Goal: Transaction & Acquisition: Purchase product/service

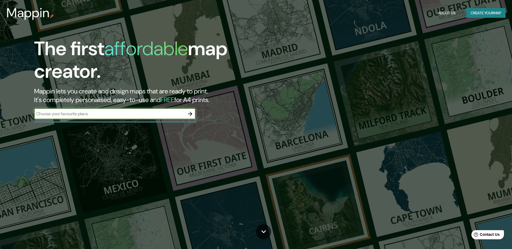
click at [149, 112] on input "text" at bounding box center [109, 114] width 151 height 6
paste input "Centro de Salud de Gibraleón"
type input "Centro de Salud de Gibraleón"
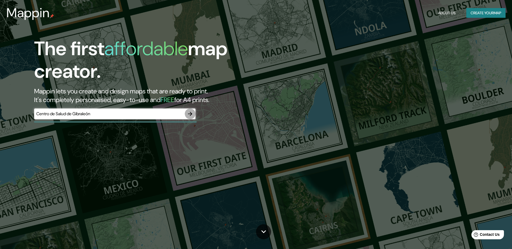
click at [188, 115] on icon "button" at bounding box center [190, 114] width 6 height 6
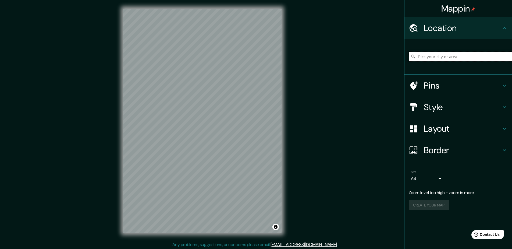
click at [474, 60] on input "Pick your city or area" at bounding box center [460, 57] width 103 height 10
click at [468, 59] on input "centro de gibrale" at bounding box center [460, 57] width 103 height 10
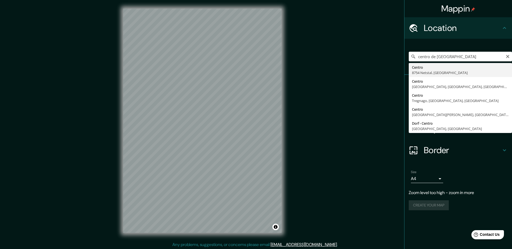
type input "centro de [GEOGRAPHIC_DATA]"
click at [507, 57] on icon "Clear" at bounding box center [507, 56] width 3 height 3
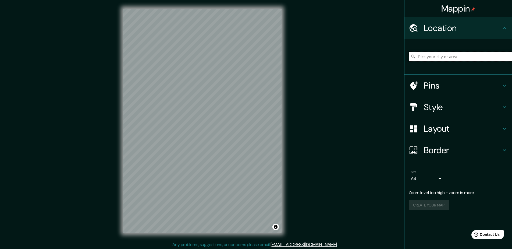
paste input "C. [PERSON_NAME] [PERSON_NAME], 21500 Gibraleón, [GEOGRAPHIC_DATA], [GEOGRAPHIC…"
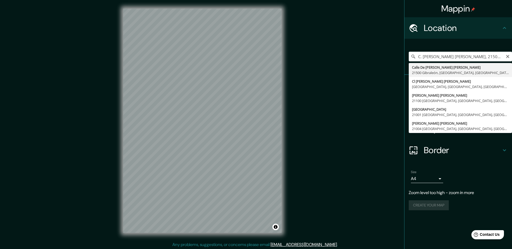
type input "[STREET_ADDRESS][PERSON_NAME][PERSON_NAME]"
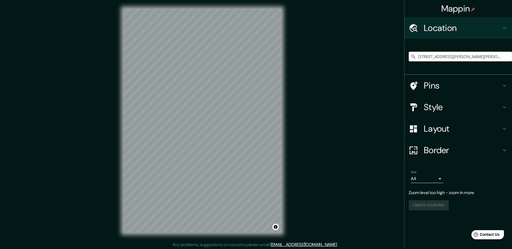
scroll to position [0, 0]
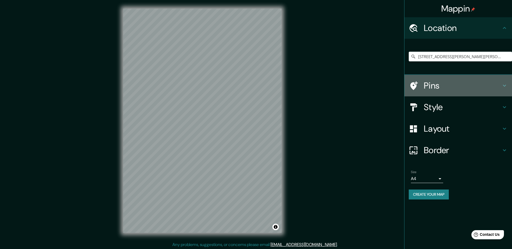
click at [475, 81] on h4 "Pins" at bounding box center [462, 85] width 77 height 11
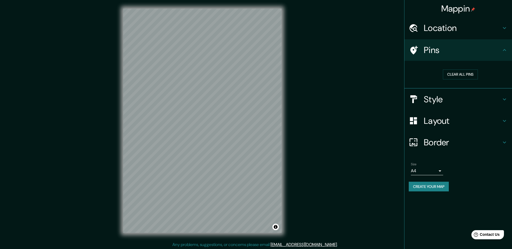
click at [473, 28] on h4 "Location" at bounding box center [462, 28] width 77 height 11
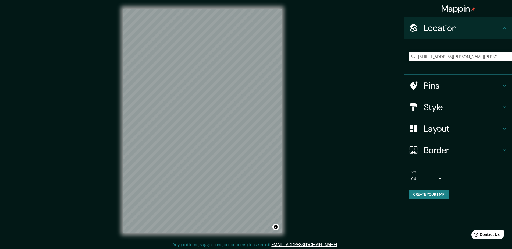
click at [425, 175] on body "Mappin Location [STREET_ADDRESS][PERSON_NAME][PERSON_NAME] Pins Style Layout Bo…" at bounding box center [256, 124] width 512 height 249
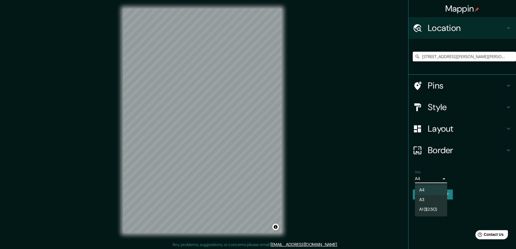
click at [425, 175] on div at bounding box center [258, 124] width 516 height 249
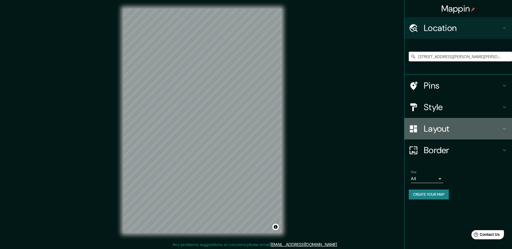
click at [469, 135] on div "Layout" at bounding box center [458, 129] width 108 height 22
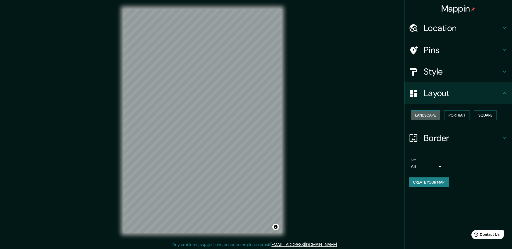
click at [428, 113] on button "Landscape" at bounding box center [425, 115] width 29 height 10
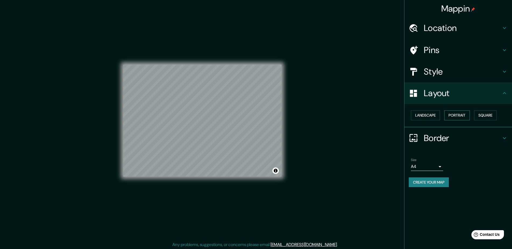
click at [451, 115] on button "Portrait" at bounding box center [457, 115] width 26 height 10
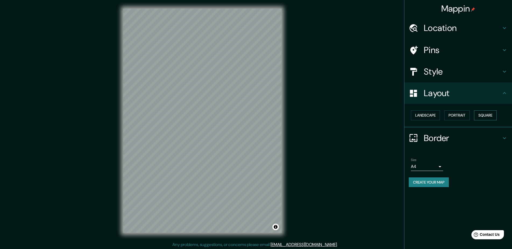
click at [484, 116] on button "Square" at bounding box center [485, 115] width 23 height 10
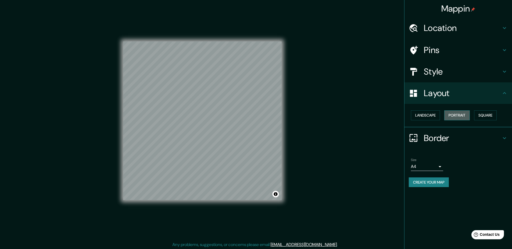
click at [462, 114] on button "Portrait" at bounding box center [457, 115] width 26 height 10
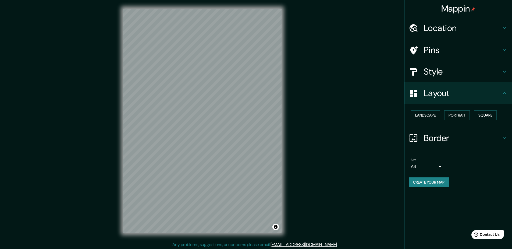
click at [465, 91] on h4 "Layout" at bounding box center [462, 93] width 77 height 11
click at [205, 120] on div at bounding box center [205, 122] width 4 height 4
click at [207, 122] on div at bounding box center [206, 121] width 4 height 4
click at [265, 85] on div at bounding box center [264, 86] width 4 height 4
click at [262, 84] on div at bounding box center [262, 85] width 4 height 4
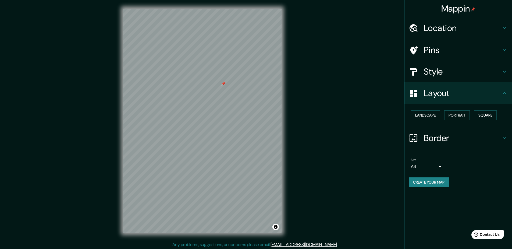
click at [223, 85] on div at bounding box center [223, 83] width 4 height 4
click at [449, 74] on h4 "Style" at bounding box center [462, 71] width 77 height 11
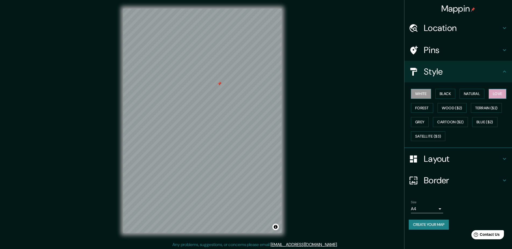
click at [498, 93] on button "Love" at bounding box center [498, 94] width 18 height 10
click at [429, 158] on h4 "Layout" at bounding box center [462, 158] width 77 height 11
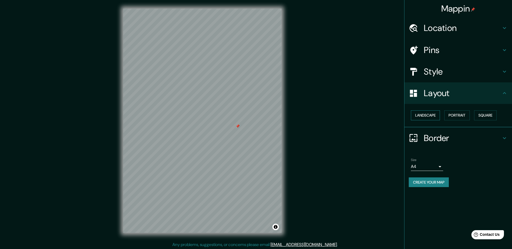
click at [425, 113] on button "Landscape" at bounding box center [425, 115] width 29 height 10
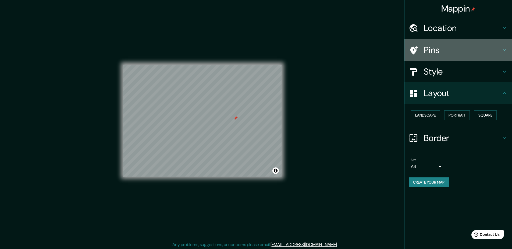
click at [460, 52] on h4 "Pins" at bounding box center [462, 50] width 77 height 11
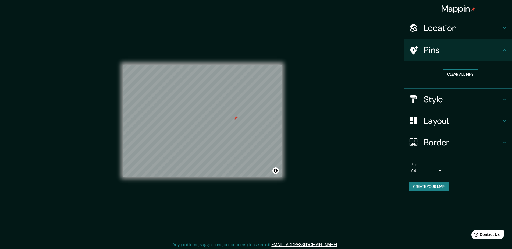
click at [455, 75] on button "Clear all pins" at bounding box center [460, 74] width 35 height 10
click at [461, 57] on div "Pins" at bounding box center [458, 50] width 108 height 22
click at [383, 137] on div "Mappin Location [STREET_ADDRESS][PERSON_NAME][PERSON_NAME] Pins Clear all pins …" at bounding box center [256, 125] width 512 height 250
click at [470, 103] on h4 "Style" at bounding box center [462, 99] width 77 height 11
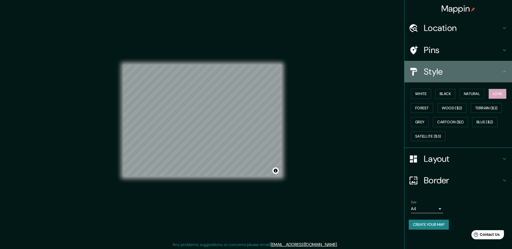
click at [461, 71] on h4 "Style" at bounding box center [462, 71] width 77 height 11
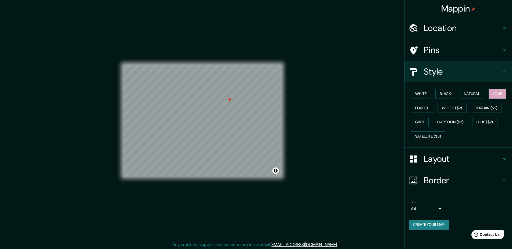
click at [445, 42] on div "Pins" at bounding box center [458, 50] width 108 height 22
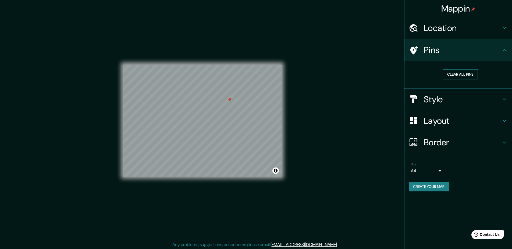
click at [471, 71] on button "Clear all pins" at bounding box center [460, 74] width 35 height 10
click at [454, 74] on button "Clear all pins" at bounding box center [460, 74] width 35 height 10
click at [251, 178] on div "© Mapbox © OpenStreetMap Improve this map" at bounding box center [202, 121] width 158 height 224
click at [476, 85] on div "Clear all pins" at bounding box center [458, 75] width 108 height 28
click at [482, 94] on h4 "Style" at bounding box center [462, 99] width 77 height 11
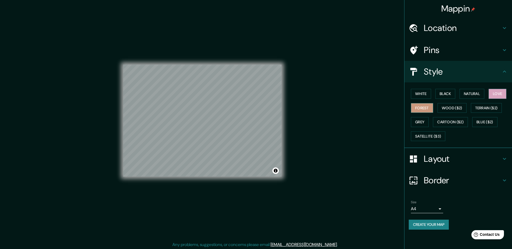
click at [425, 109] on button "Forest" at bounding box center [422, 108] width 22 height 10
click at [450, 95] on button "Black" at bounding box center [445, 94] width 20 height 10
click at [423, 91] on button "White" at bounding box center [421, 94] width 20 height 10
click at [471, 97] on button "Natural" at bounding box center [471, 94] width 25 height 10
click at [283, 117] on div "© Mapbox © OpenStreetMap Improve this map" at bounding box center [203, 120] width 176 height 241
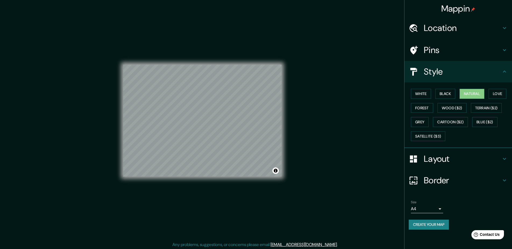
click at [86, 121] on div "Mappin Location [STREET_ADDRESS][PERSON_NAME][PERSON_NAME] Pins Style White Bla…" at bounding box center [256, 125] width 512 height 250
click at [492, 95] on button "Love" at bounding box center [498, 94] width 18 height 10
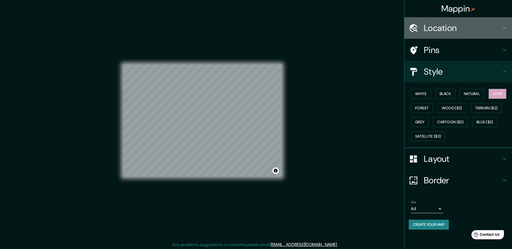
click at [439, 27] on h4 "Location" at bounding box center [462, 28] width 77 height 11
